Goal: Task Accomplishment & Management: Manage account settings

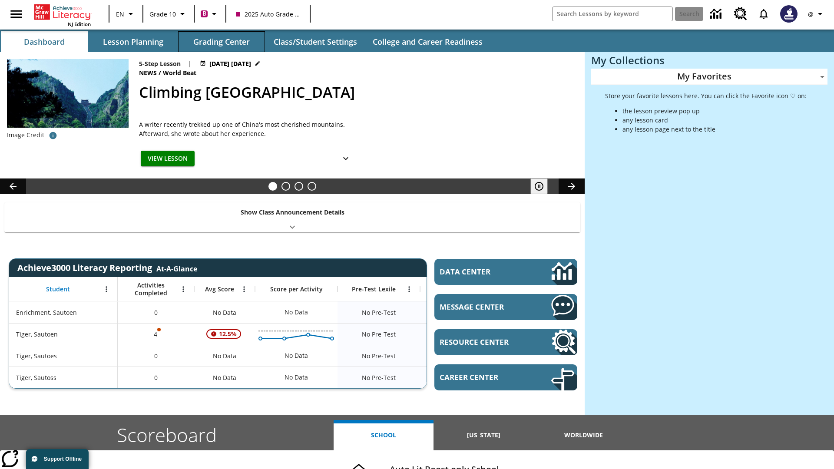
click at [221, 42] on button "Grading Center" at bounding box center [221, 41] width 87 height 21
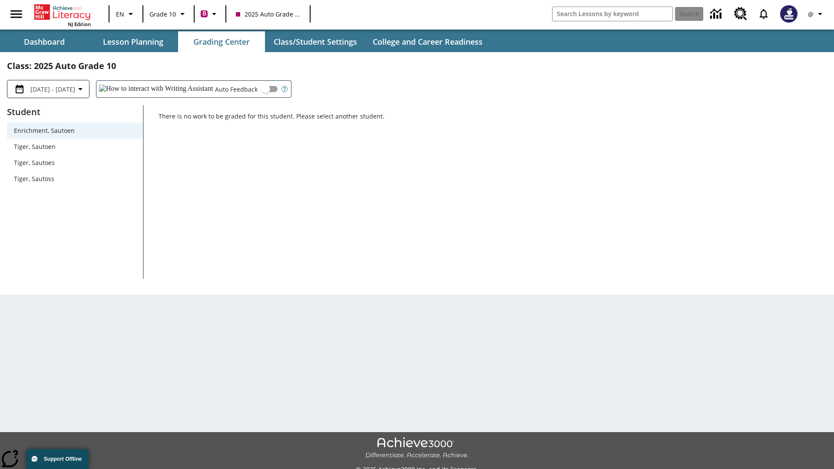
click at [75, 146] on span "Tiger, Sautoen" at bounding box center [75, 146] width 122 height 9
click at [241, 89] on input "Auto Feedback" at bounding box center [266, 89] width 50 height 17
checkbox input "true"
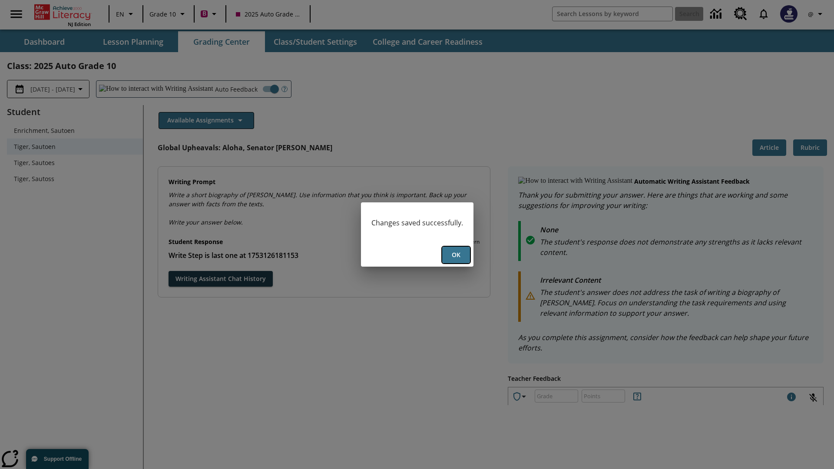
click at [456, 255] on button "Ok" at bounding box center [456, 255] width 28 height 17
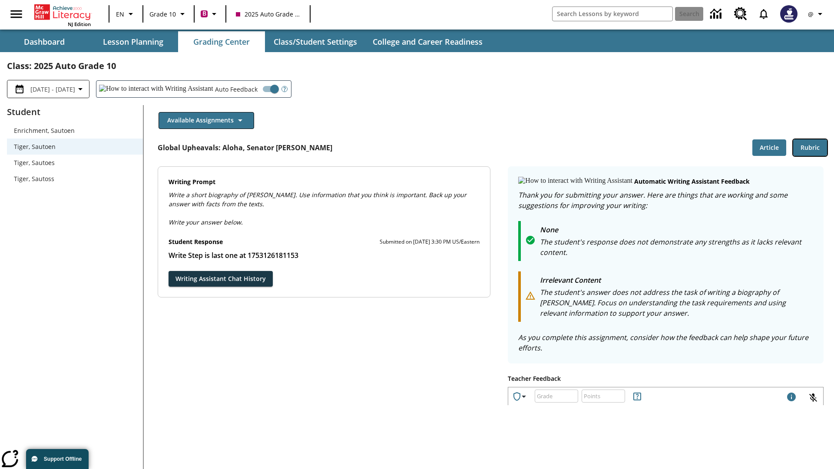
click at [810, 147] on button "Rubric" at bounding box center [810, 147] width 34 height 17
click at [769, 147] on button "Article" at bounding box center [769, 147] width 34 height 17
click at [126, 14] on icon "Language: EN, Select a language" at bounding box center [131, 14] width 10 height 10
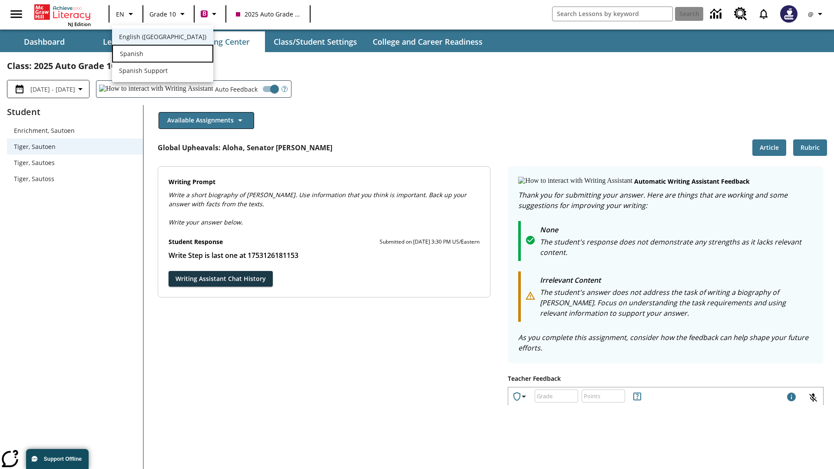
click at [145, 54] on div "Spanish" at bounding box center [162, 54] width 101 height 18
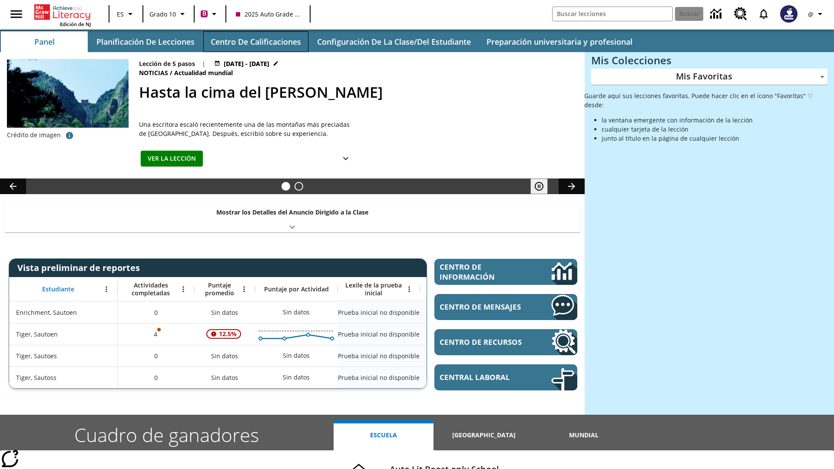
click at [255, 42] on button "Centro de calificaciones" at bounding box center [255, 41] width 105 height 21
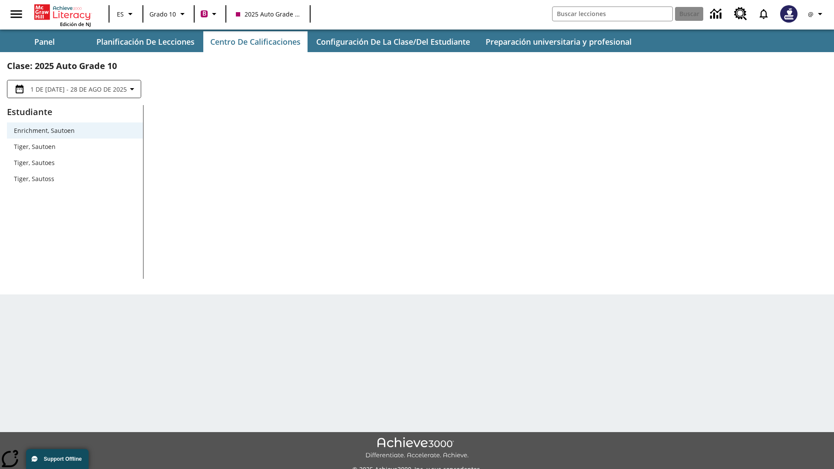
click at [75, 146] on span "Tiger, Sautoen" at bounding box center [75, 146] width 122 height 9
